Goal: Task Accomplishment & Management: Manage account settings

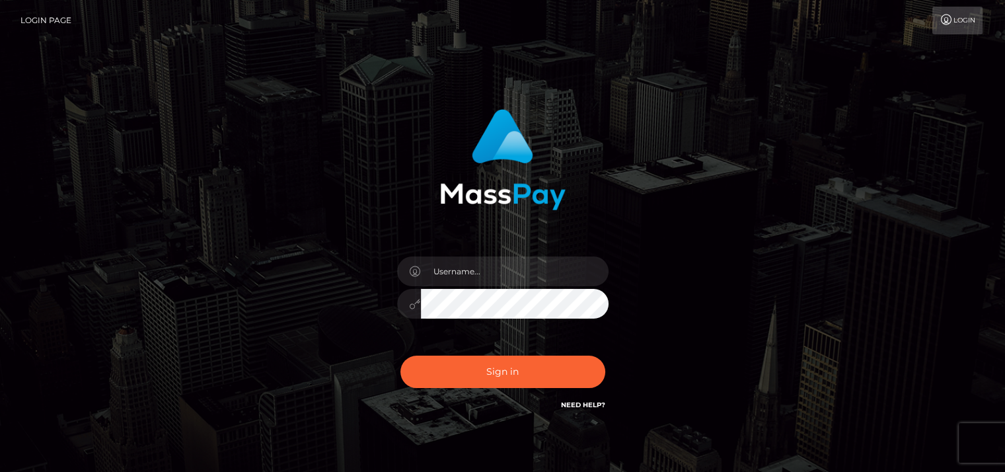
type input "[EMAIL_ADDRESS][DOMAIN_NAME]"
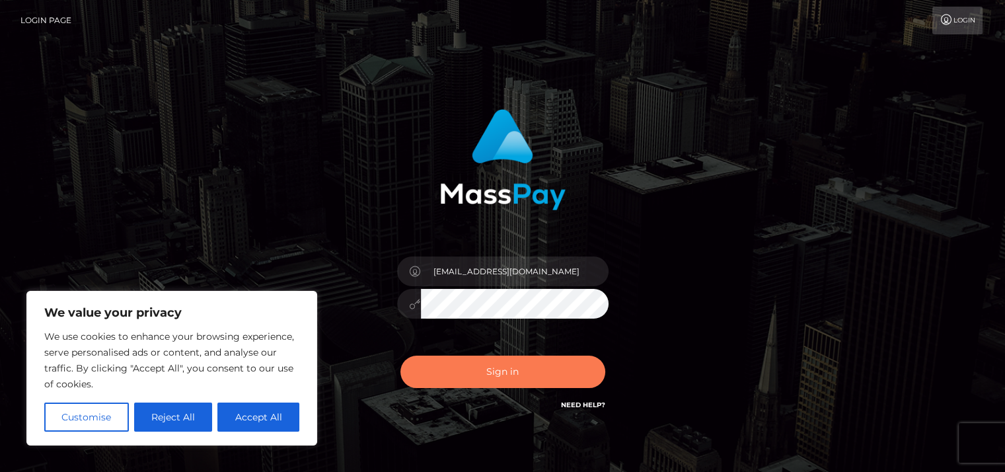
click at [545, 370] on button "Sign in" at bounding box center [502, 371] width 205 height 32
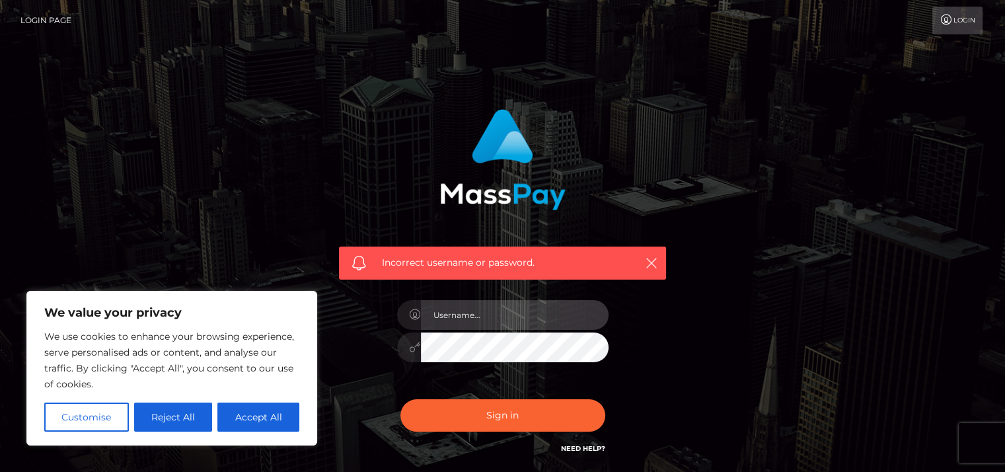
click at [506, 310] on input "text" at bounding box center [515, 315] width 188 height 30
type input "[EMAIL_ADDRESS][DOMAIN_NAME]"
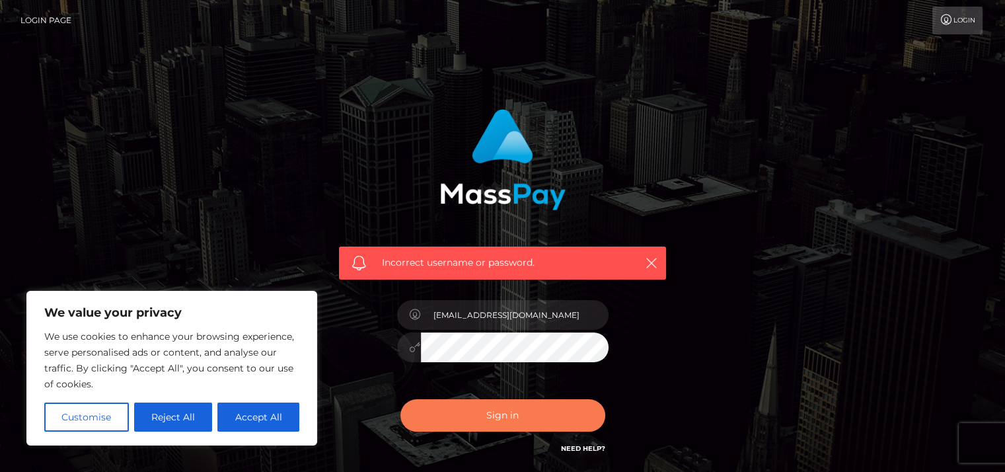
click at [478, 417] on button "Sign in" at bounding box center [502, 415] width 205 height 32
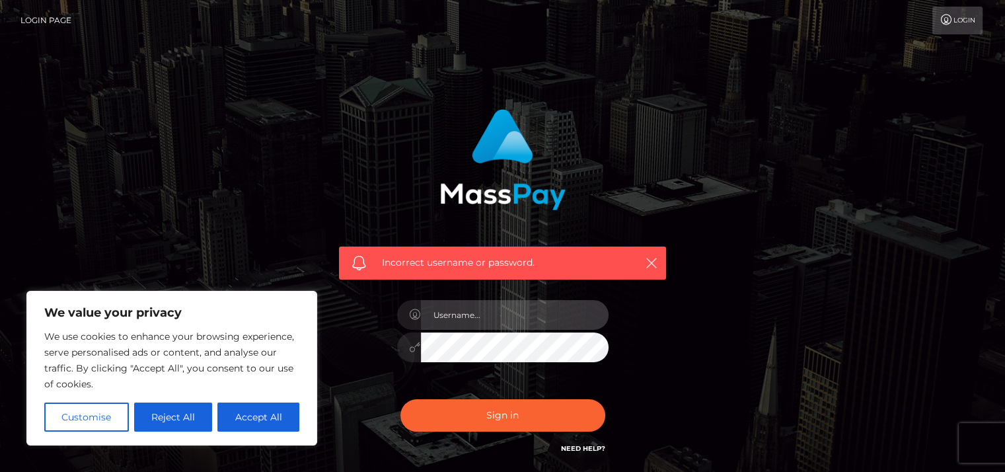
click at [525, 321] on input "text" at bounding box center [515, 315] width 188 height 30
type input "[EMAIL_ADDRESS][DOMAIN_NAME]"
click at [400, 399] on button "Sign in" at bounding box center [502, 415] width 205 height 32
click at [495, 320] on input "text" at bounding box center [515, 315] width 188 height 30
type input "[EMAIL_ADDRESS][DOMAIN_NAME]"
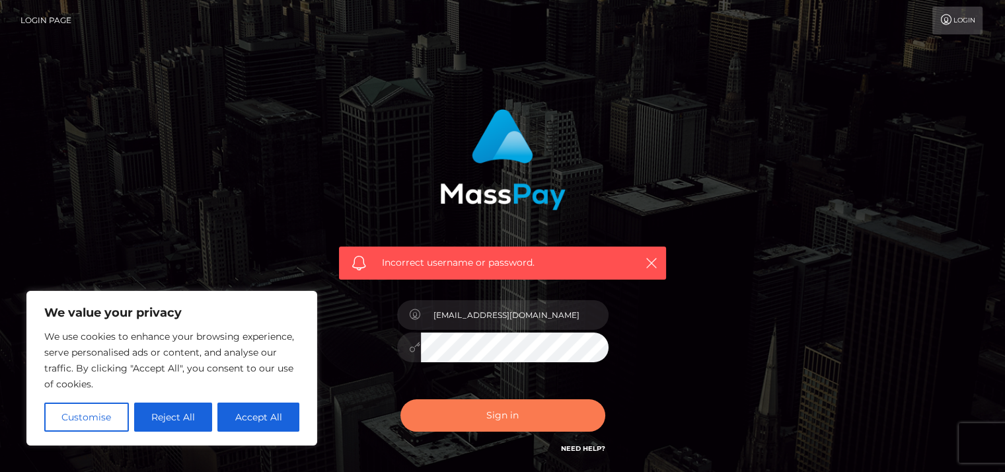
click at [465, 409] on button "Sign in" at bounding box center [502, 415] width 205 height 32
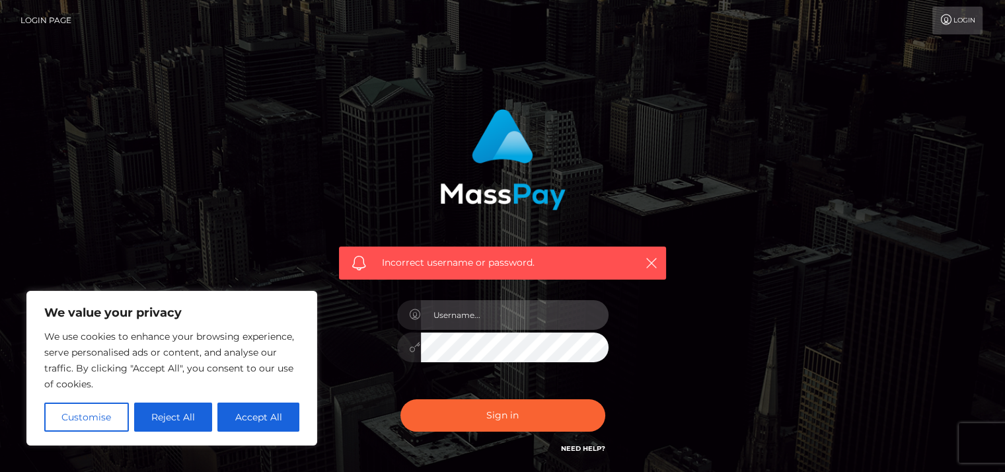
click at [546, 319] on input "text" at bounding box center [515, 315] width 188 height 30
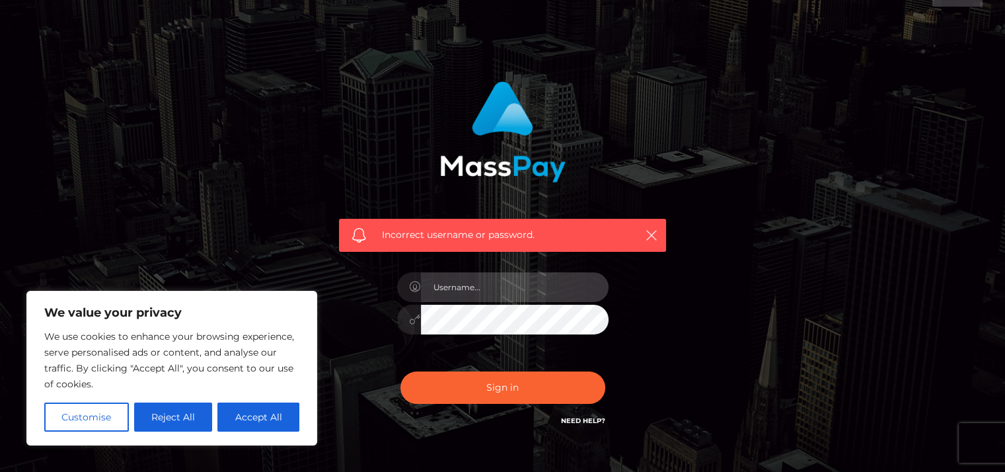
scroll to position [66, 0]
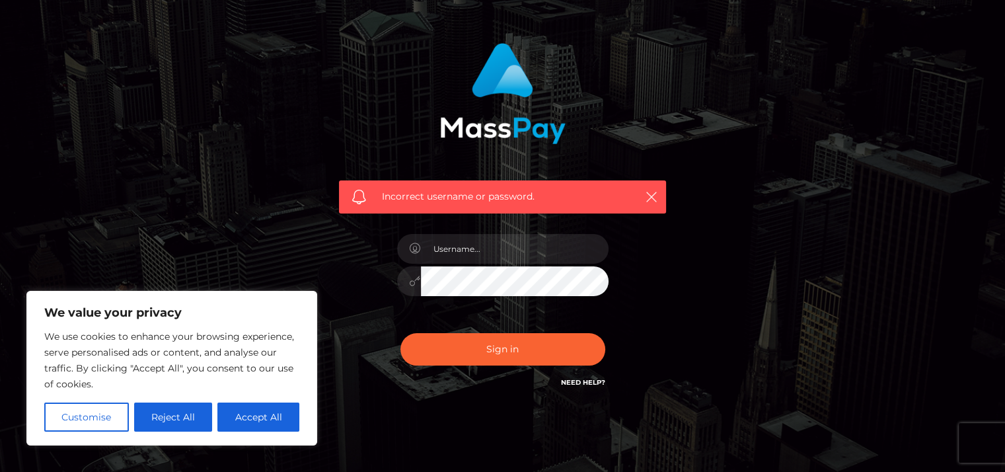
click at [575, 382] on link "Need Help?" at bounding box center [583, 382] width 44 height 9
click at [589, 382] on link "Need Help?" at bounding box center [583, 382] width 44 height 9
click at [230, 423] on button "Accept All" at bounding box center [258, 416] width 82 height 29
checkbox input "true"
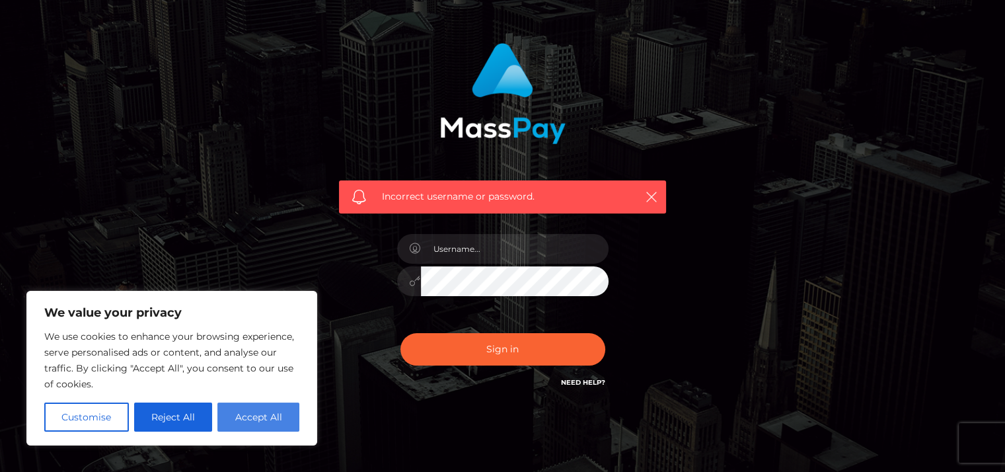
checkbox input "true"
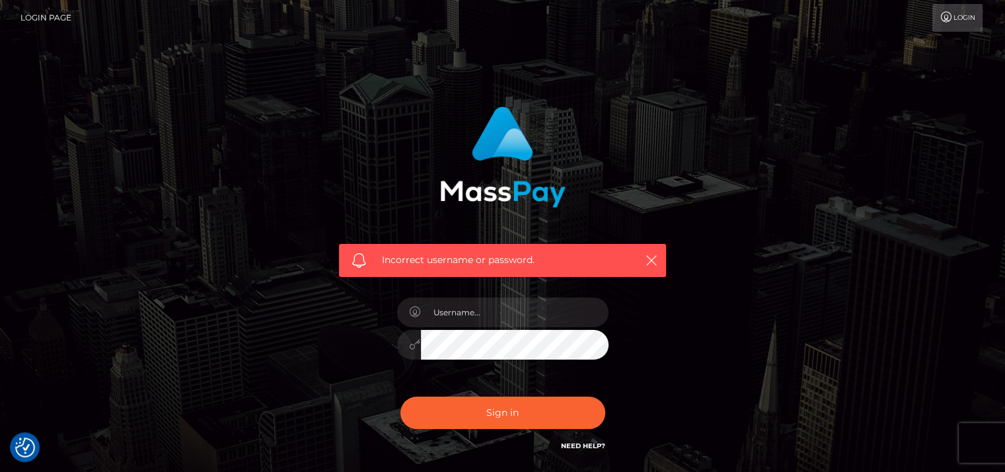
scroll to position [0, 0]
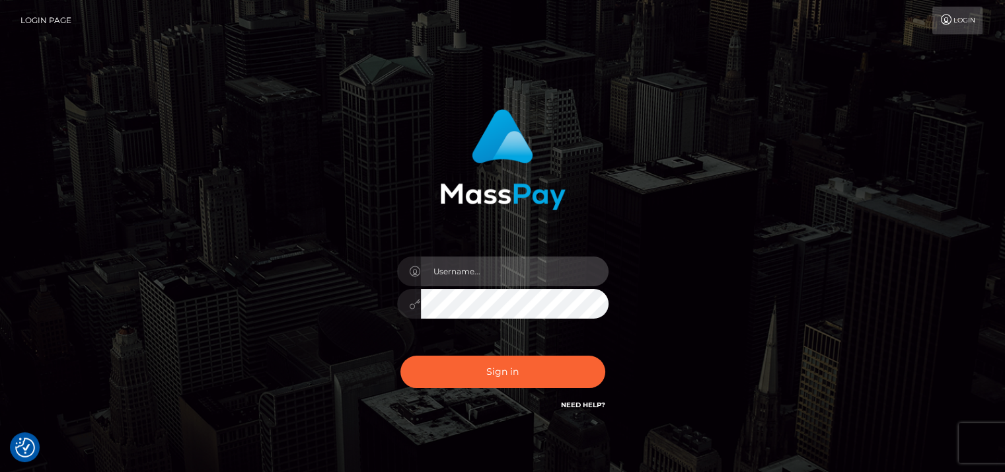
click at [466, 277] on input "text" at bounding box center [515, 271] width 188 height 30
type input "[EMAIL_ADDRESS][DOMAIN_NAME]"
click at [951, 25] on link "Login" at bounding box center [957, 21] width 50 height 28
type input "[EMAIL_ADDRESS][DOMAIN_NAME]"
click at [400, 355] on button "Sign in" at bounding box center [502, 371] width 205 height 32
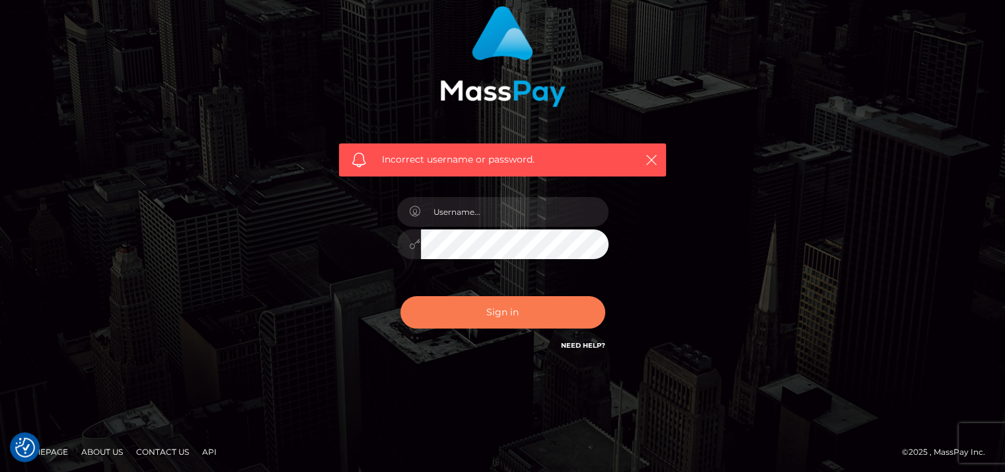
scroll to position [106, 0]
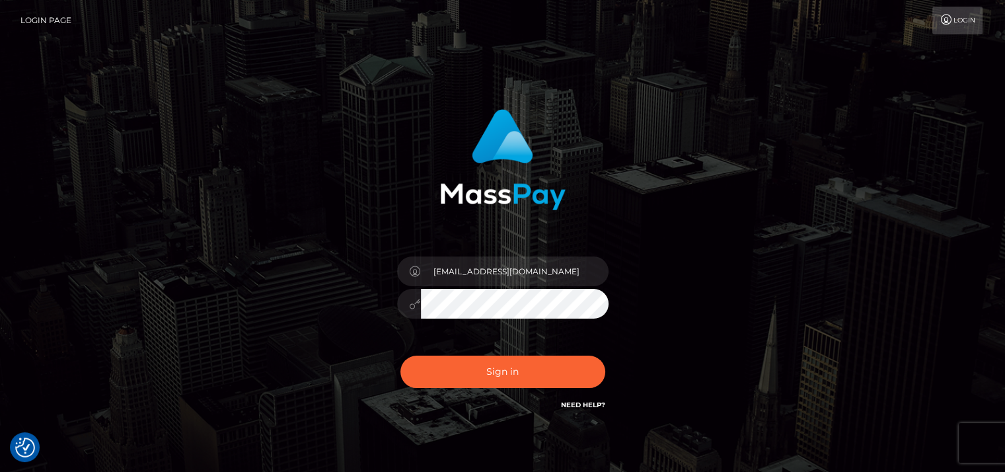
click at [53, 11] on link "Login Page" at bounding box center [45, 21] width 51 height 28
click at [531, 277] on input "text" at bounding box center [515, 271] width 188 height 30
click at [437, 272] on input "[EMAIL_ADDRESS][DOMAIN_NAME]" at bounding box center [515, 271] width 188 height 30
type input "Namfun32@gmail.com"
